Goal: Navigation & Orientation: Find specific page/section

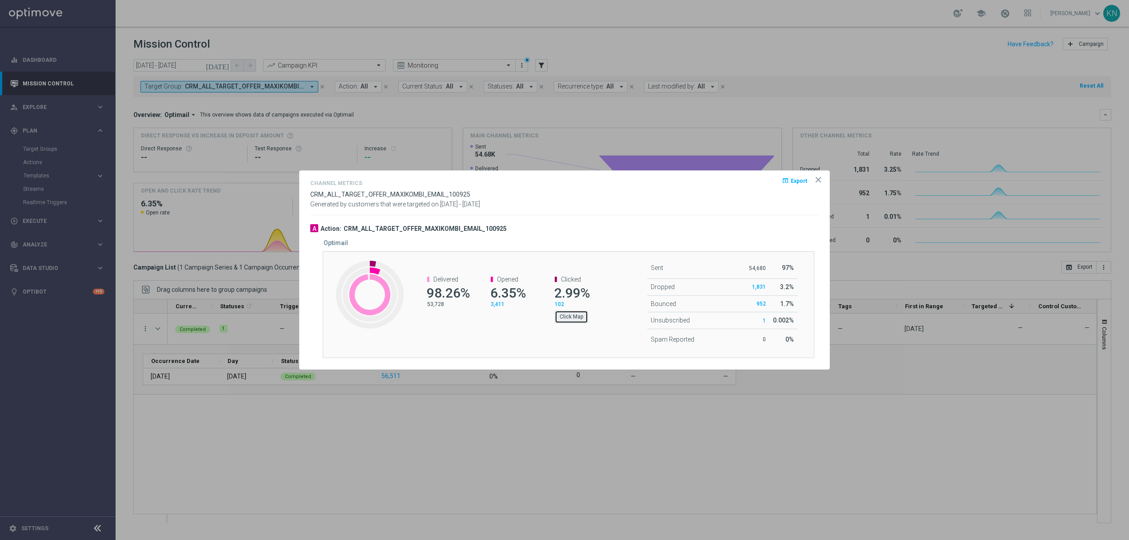
click at [580, 313] on button "Click Map" at bounding box center [571, 316] width 33 height 12
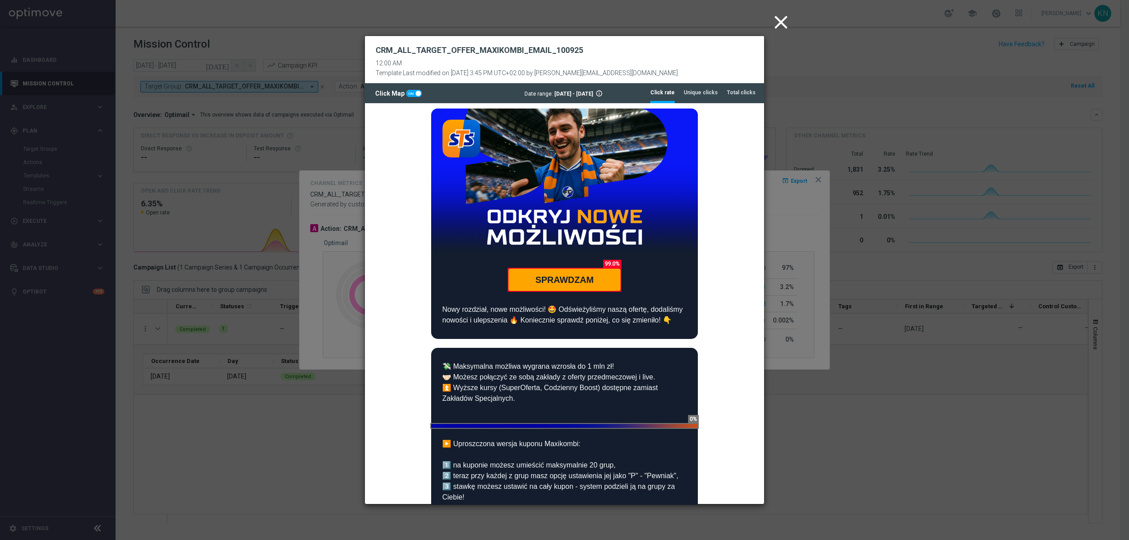
click at [787, 20] on icon "close" at bounding box center [781, 22] width 22 height 22
